Goal: Information Seeking & Learning: Ask a question

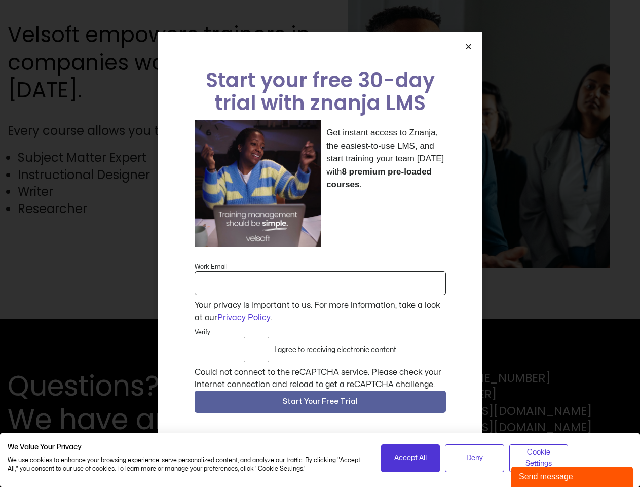
click at [320, 243] on div "Get instant access to Znanja, the easiest-to-use LMS, and start training your t…" at bounding box center [321, 183] width 252 height 127
click at [469, 50] on icon "Close" at bounding box center [469, 47] width 8 height 8
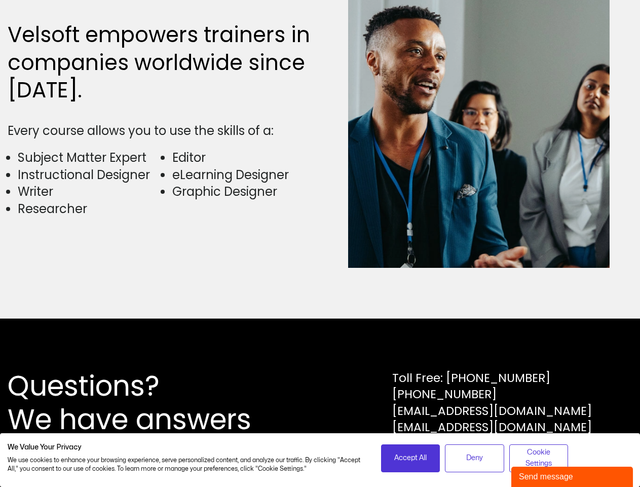
click at [320, 404] on div "Questions? We have answers Toll Free: [PHONE_NUMBER] [PHONE_NUMBER] [EMAIL_ADDR…" at bounding box center [320, 402] width 625 height 67
click at [411, 458] on span "Accept All" at bounding box center [411, 457] width 32 height 11
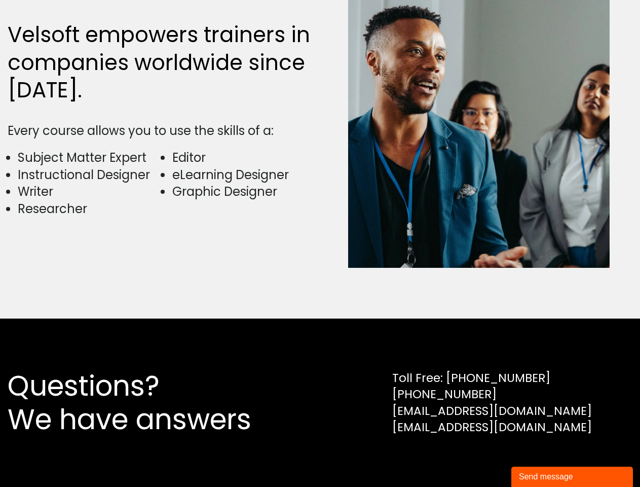
click at [475, 458] on div "Questions? We have answers Toll Free: [PHONE_NUMBER] [PHONE_NUMBER] [EMAIL_ADDR…" at bounding box center [320, 402] width 640 height 168
click at [539, 458] on div "Questions? We have answers Toll Free: [PHONE_NUMBER] [PHONE_NUMBER] [EMAIL_ADDR…" at bounding box center [320, 402] width 640 height 168
click at [573, 477] on div "Send message" at bounding box center [572, 477] width 106 height 12
